Goal: Task Accomplishment & Management: Manage account settings

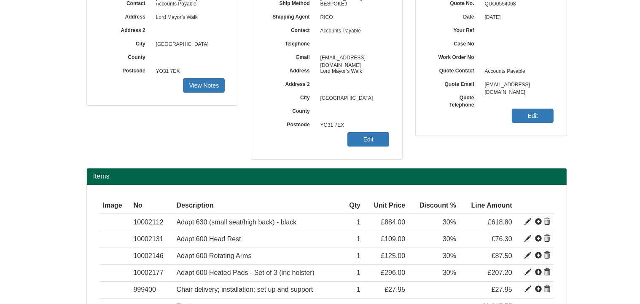
scroll to position [169, 0]
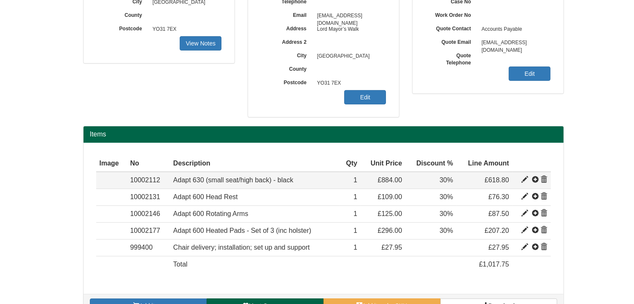
click at [525, 178] on span at bounding box center [524, 180] width 7 height 7
type input "Adapt 630 (small seat/high back) - black"
type input "Bondai Domestic Black 8033"
type input "429.08"
type input "884.00"
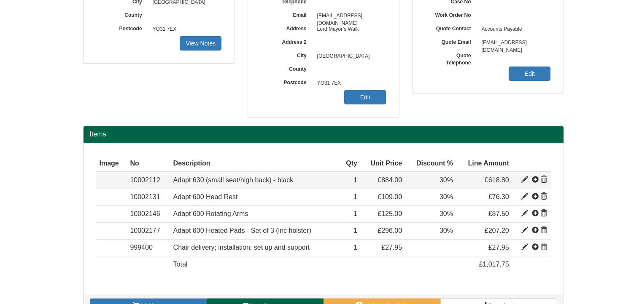
type input "884.00"
type input "1"
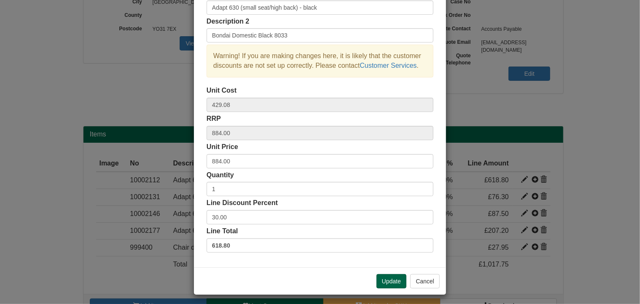
scroll to position [64, 0]
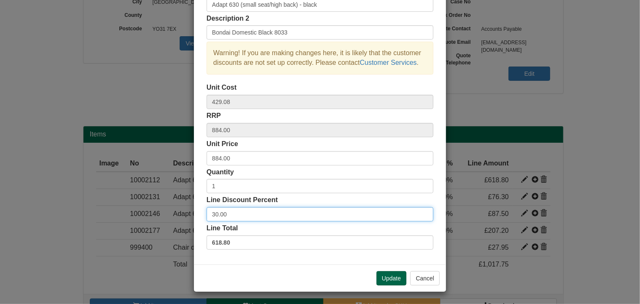
drag, startPoint x: 231, startPoint y: 216, endPoint x: 194, endPoint y: 211, distance: 37.1
click at [194, 211] on div "Description Adapt 630 (small seat/high back) - black Description 2 Bondai Domes…" at bounding box center [320, 119] width 252 height 292
type input "35"
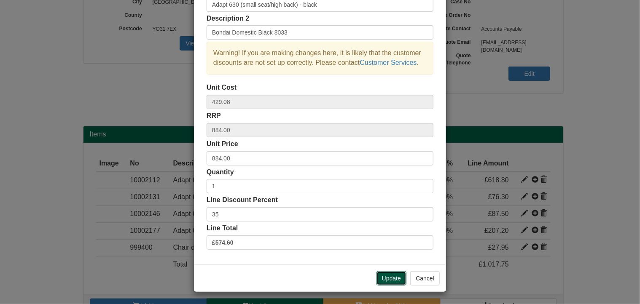
click at [386, 275] on button "Update" at bounding box center [392, 279] width 30 height 14
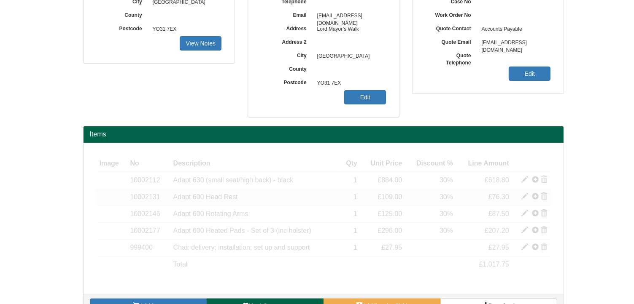
click at [525, 194] on span at bounding box center [524, 197] width 7 height 7
type input "Adapt 600 Head Rest"
type input "Chea Black"
type input "41.47"
type input "109.00"
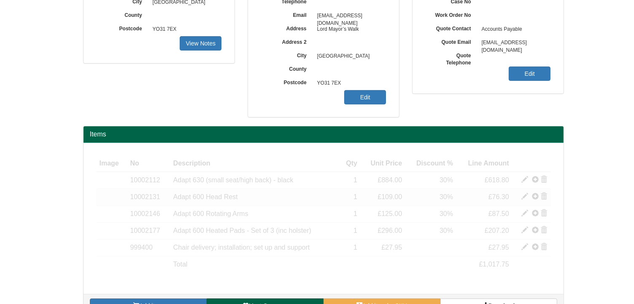
type input "109.00"
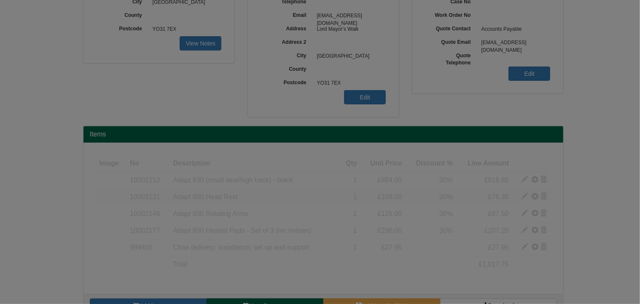
scroll to position [0, 0]
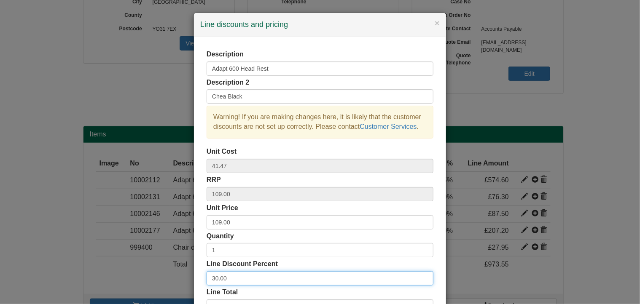
drag, startPoint x: 226, startPoint y: 280, endPoint x: 192, endPoint y: 274, distance: 34.4
click at [194, 274] on div "Description Adapt 600 Head Rest Description 2 Chea Black Warning! If you are ma…" at bounding box center [320, 183] width 252 height 292
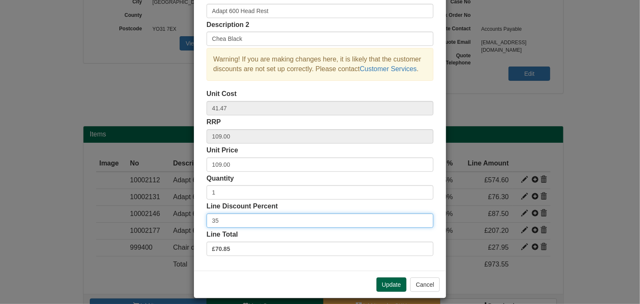
scroll to position [64, 0]
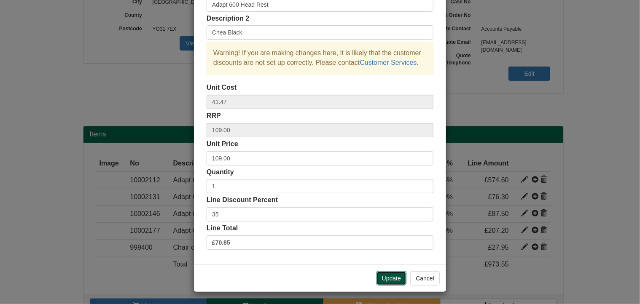
click at [395, 275] on button "Update" at bounding box center [392, 279] width 30 height 14
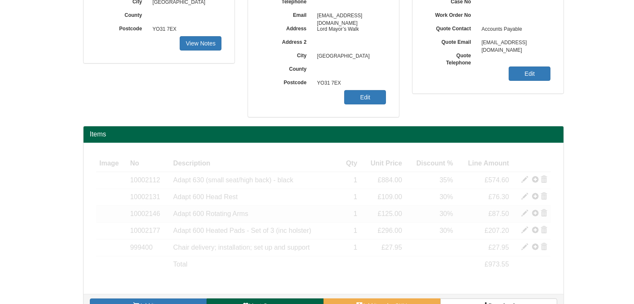
click at [524, 213] on span at bounding box center [524, 213] width 7 height 7
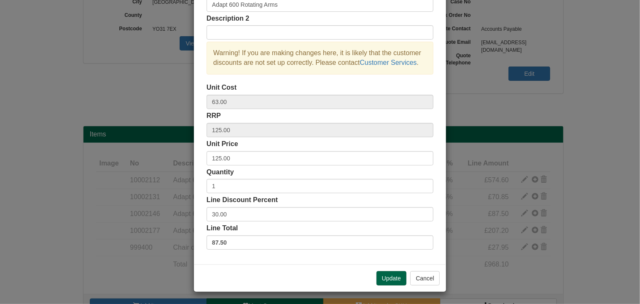
scroll to position [0, 0]
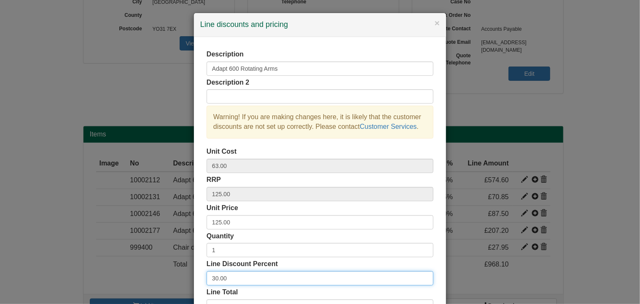
drag, startPoint x: 237, startPoint y: 278, endPoint x: 175, endPoint y: 274, distance: 62.1
click at [175, 274] on div "× Line discounts and pricing Description Adapt 600 Rotating Arms Description 2 …" at bounding box center [320, 152] width 640 height 304
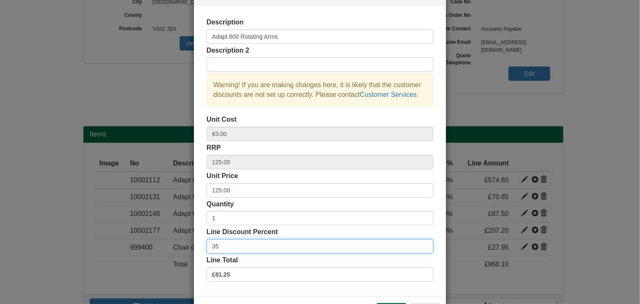
scroll to position [64, 0]
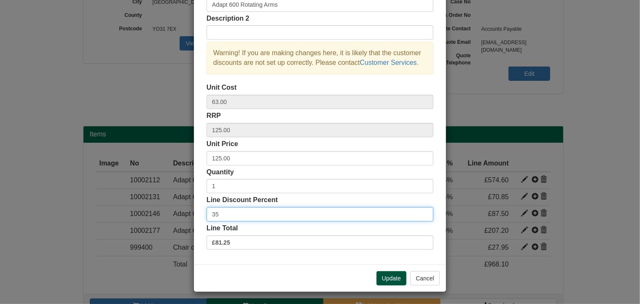
type input "35"
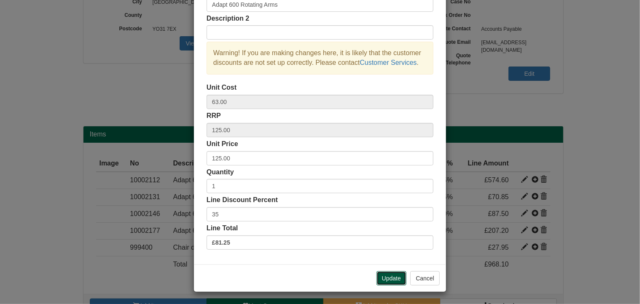
click at [388, 276] on button "Update" at bounding box center [392, 279] width 30 height 14
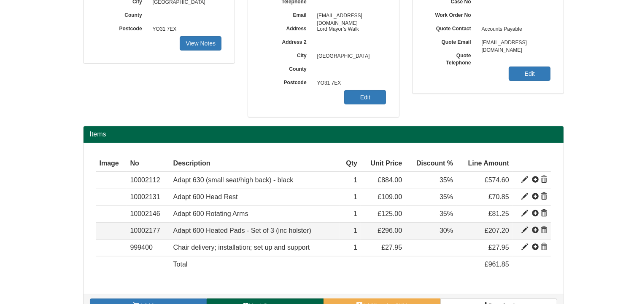
click at [522, 229] on span at bounding box center [524, 230] width 7 height 7
type input "Adapt 600 Heated Pads - Set of 3 (inc holster)"
type input "Pad size: 160 x 170 mm"
type input "128.74"
type input "296.00"
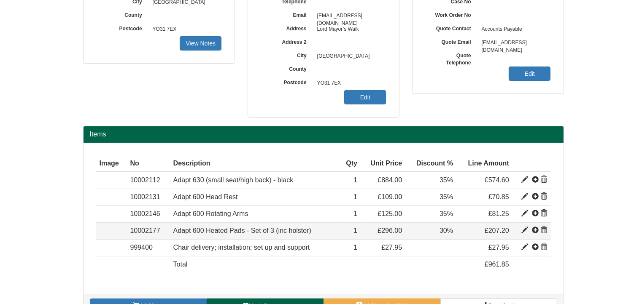
type input "296.00"
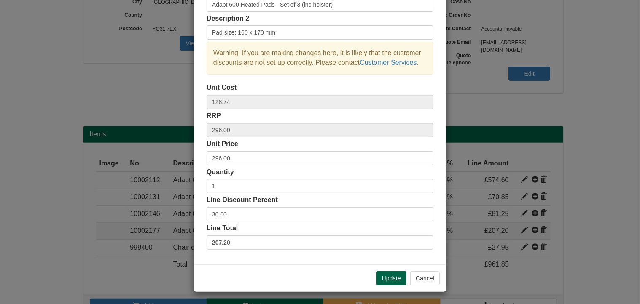
scroll to position [0, 0]
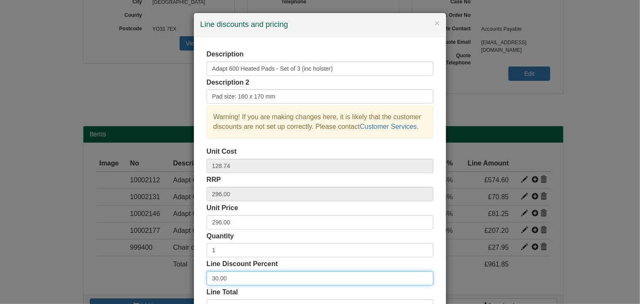
drag, startPoint x: 247, startPoint y: 278, endPoint x: 151, endPoint y: 275, distance: 95.3
click at [151, 275] on div "× Line discounts and pricing Description Adapt 600 Heated Pads - Set of 3 (inc …" at bounding box center [320, 152] width 640 height 304
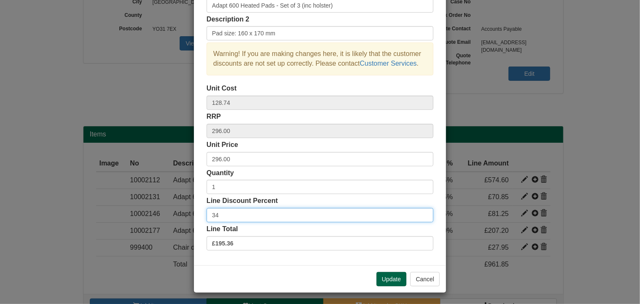
scroll to position [64, 0]
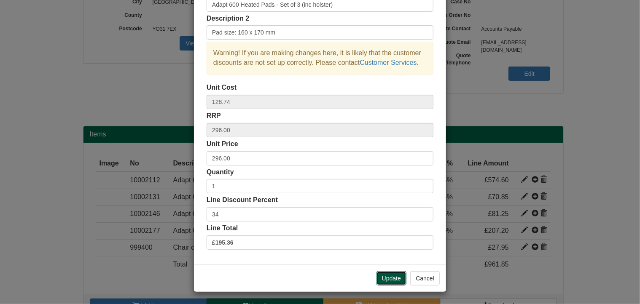
click at [396, 277] on button "Update" at bounding box center [392, 279] width 30 height 14
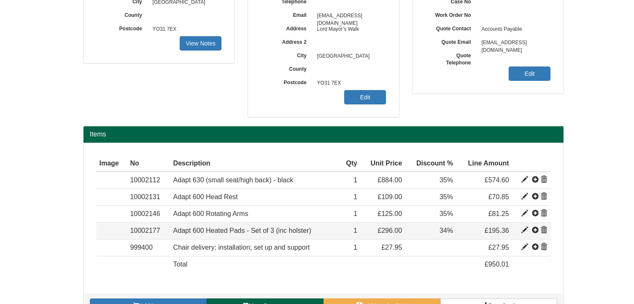
click at [524, 229] on span at bounding box center [524, 230] width 7 height 7
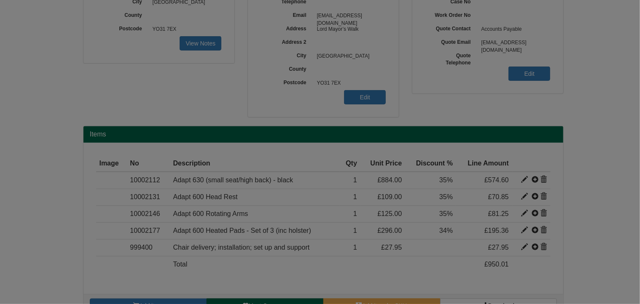
scroll to position [0, 0]
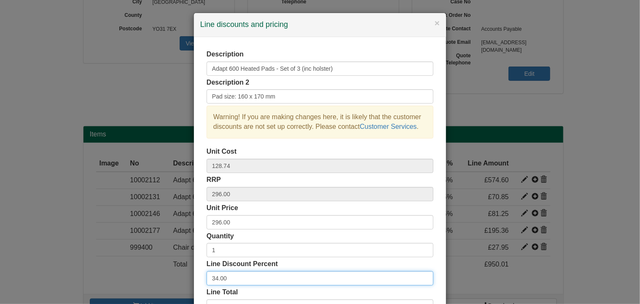
drag, startPoint x: 226, startPoint y: 278, endPoint x: 162, endPoint y: 273, distance: 64.3
click at [162, 273] on div "× Line discounts and pricing Description Adapt 600 Heated Pads - Set of 3 (inc …" at bounding box center [320, 152] width 640 height 304
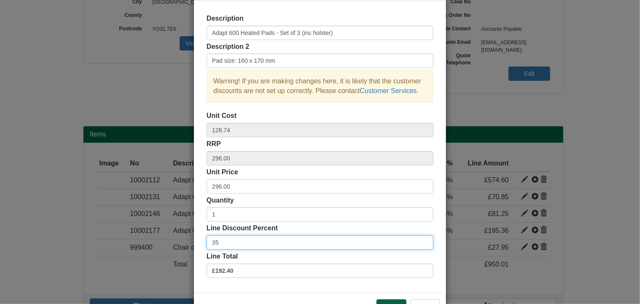
scroll to position [64, 0]
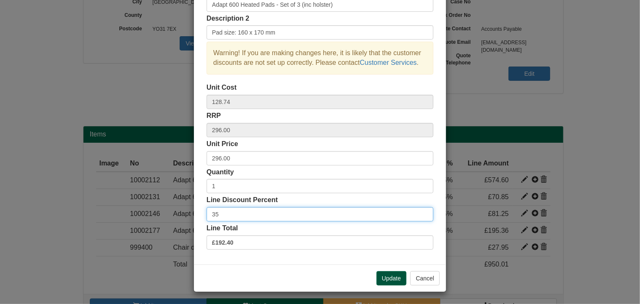
type input "35"
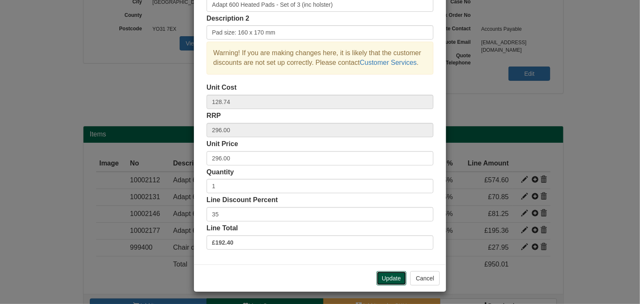
click at [389, 276] on button "Update" at bounding box center [392, 279] width 30 height 14
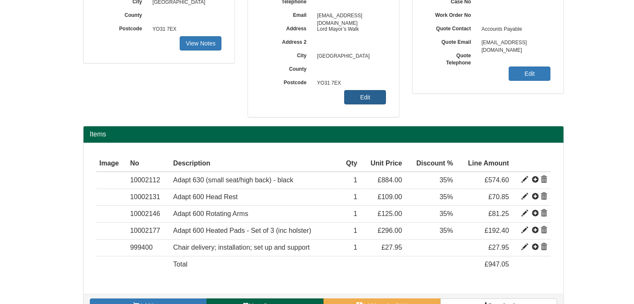
click at [365, 96] on link "Edit" at bounding box center [365, 97] width 42 height 14
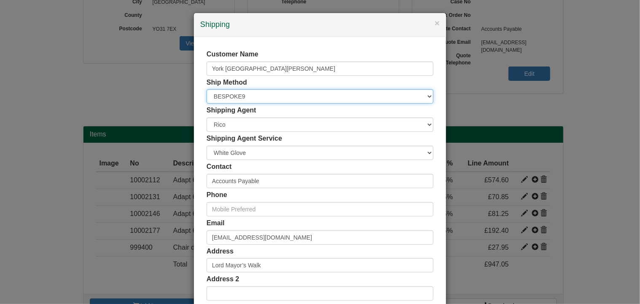
click at [245, 98] on select "Free of Charge £5 Flat Rate £7.50 Flat Rate £10 Flat Rate BESPOKE2 BESPOKE3 BES…" at bounding box center [320, 96] width 227 height 14
select select "FOC"
click at [207, 89] on select "Free of Charge £5 Flat Rate £7.50 Flat Rate £10 Flat Rate BESPOKE2 BESPOKE3 BES…" at bounding box center [320, 96] width 227 height 14
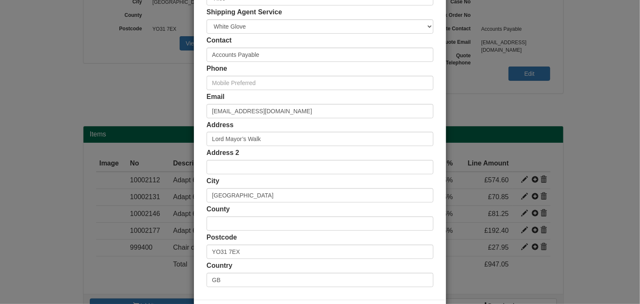
scroll to position [162, 0]
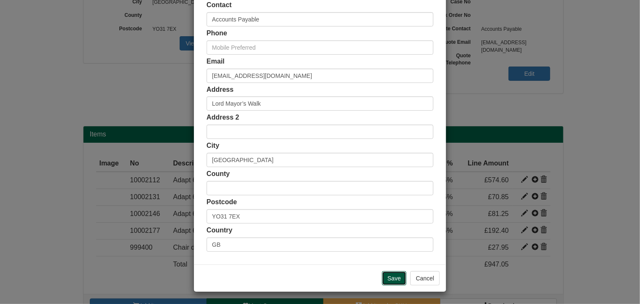
click at [391, 275] on input "Save" at bounding box center [394, 279] width 24 height 14
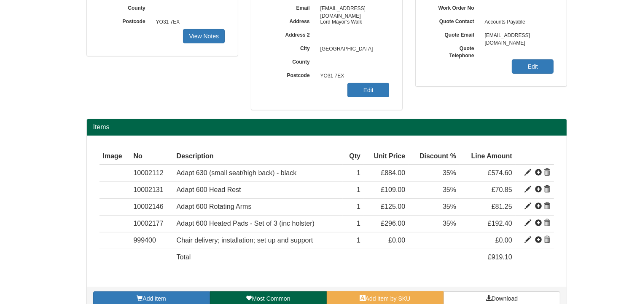
scroll to position [177, 0]
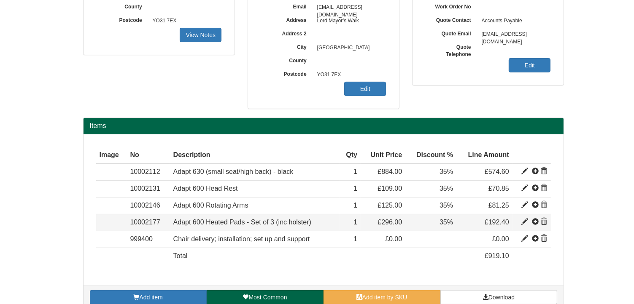
click at [523, 220] on span at bounding box center [524, 222] width 7 height 7
type input "Adapt 600 Heated Pads - Set of 3 (inc holster)"
type input "Pad size: 160 x 170 mm"
type input "128.74"
type input "296.00"
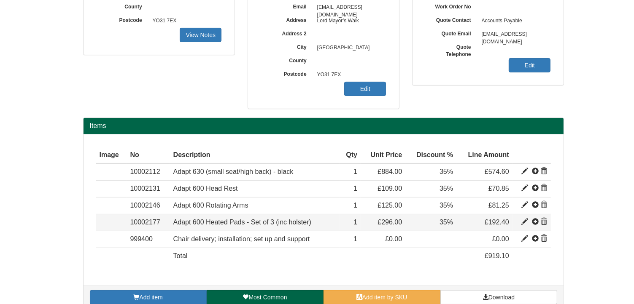
type input "296.00"
type input "1"
type input "35.00"
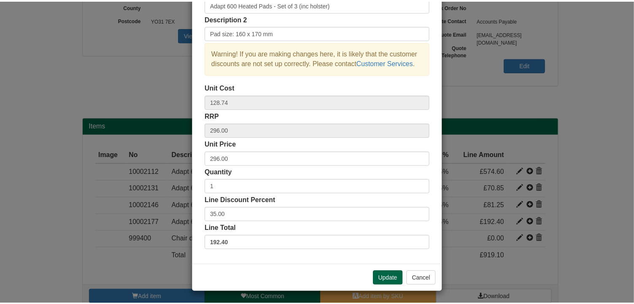
scroll to position [0, 0]
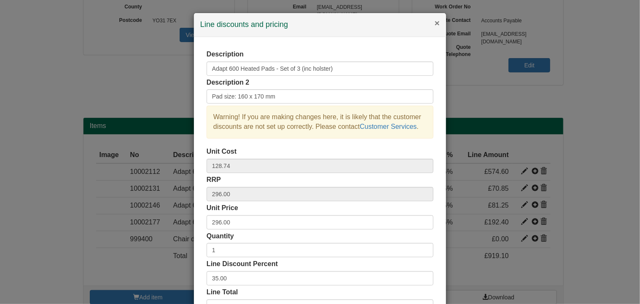
click at [435, 23] on button "×" at bounding box center [437, 23] width 5 height 9
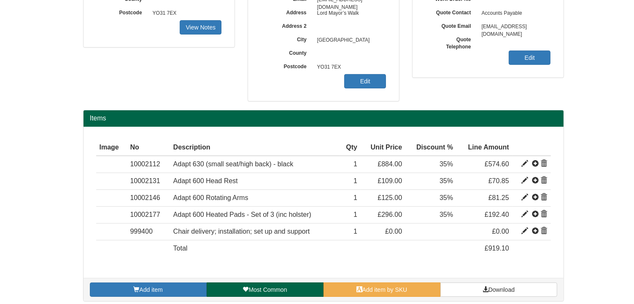
scroll to position [189, 0]
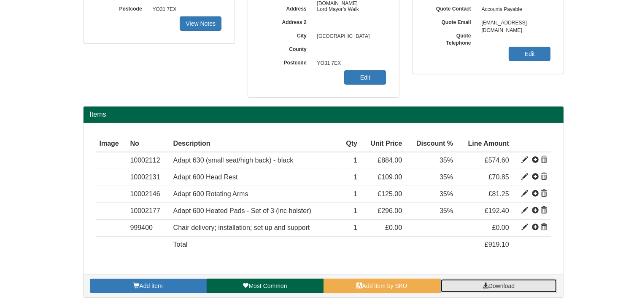
click at [510, 289] on link "Download" at bounding box center [498, 286] width 117 height 14
